Goal: Task Accomplishment & Management: Manage account settings

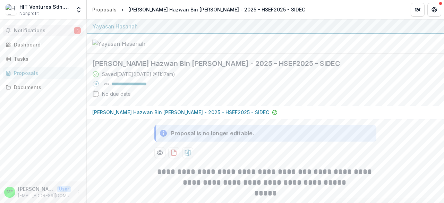
click at [63, 34] on button "Notifications 1" at bounding box center [43, 30] width 81 height 11
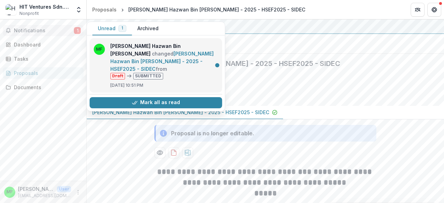
click at [172, 68] on link "[PERSON_NAME] Hazwan Bin [PERSON_NAME] - 2025 - HSEF2025 - SIDEC" at bounding box center [161, 61] width 103 height 21
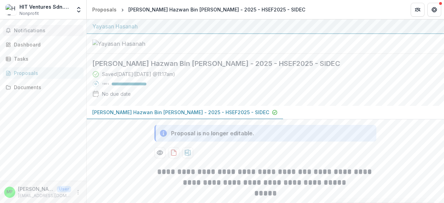
click at [47, 28] on span "Notifications" at bounding box center [47, 31] width 67 height 6
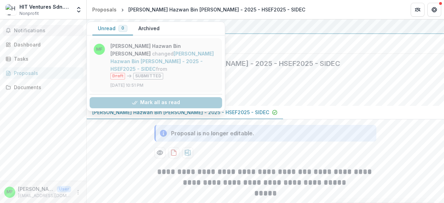
click at [171, 61] on link "[PERSON_NAME] Hazwan Bin [PERSON_NAME] - 2025 - HSEF2025 - SIDEC" at bounding box center [161, 61] width 103 height 21
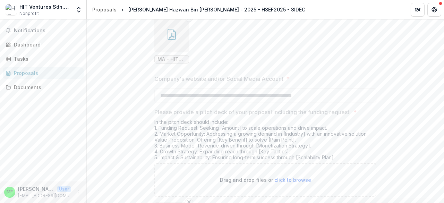
scroll to position [1545, 0]
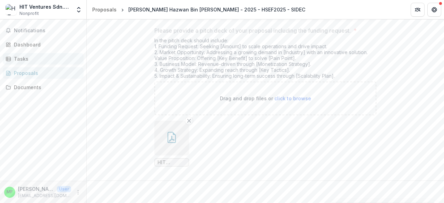
click at [23, 59] on div "Tasks" at bounding box center [46, 58] width 64 height 7
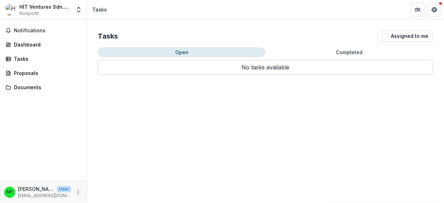
click at [80, 193] on icon "More" at bounding box center [78, 192] width 6 height 6
click at [106, 190] on button "Logout" at bounding box center [124, 188] width 74 height 11
